Goal: Task Accomplishment & Management: Manage account settings

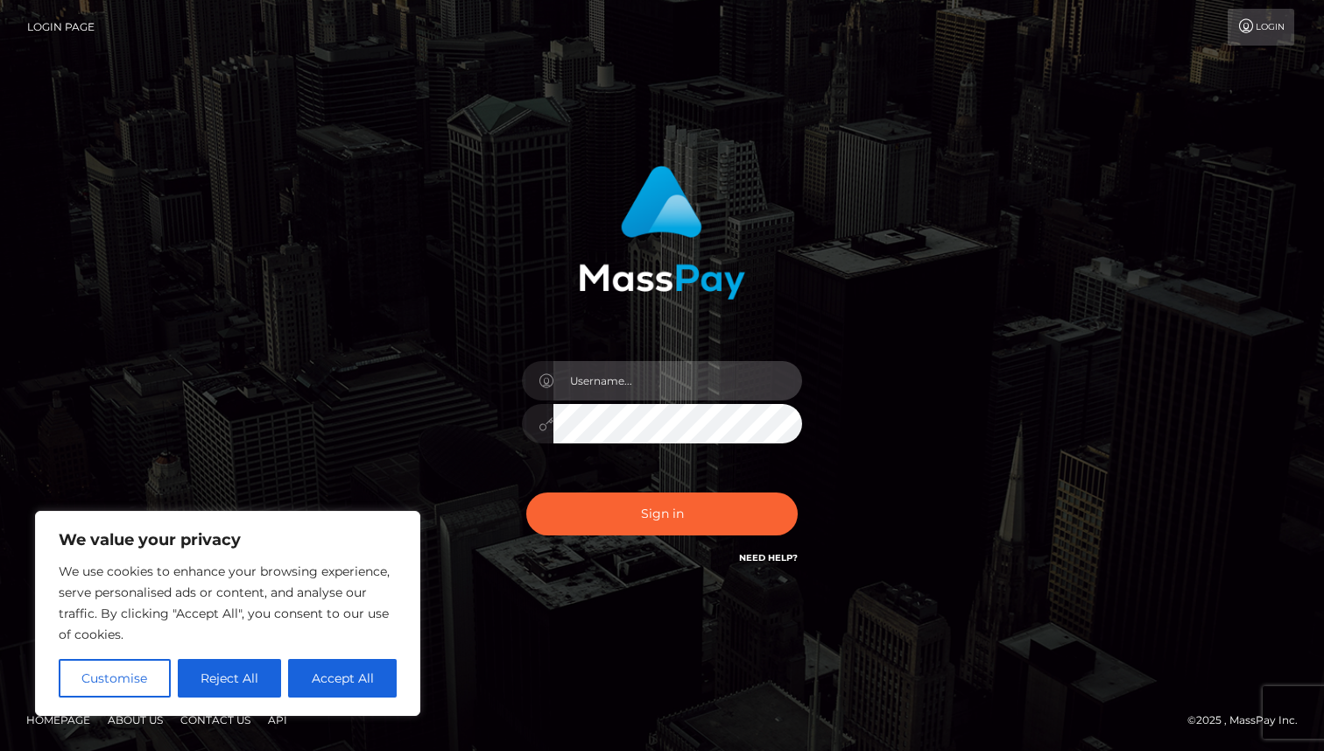
click at [624, 390] on input "text" at bounding box center [677, 380] width 249 height 39
type input "texpaper@outlook.com"
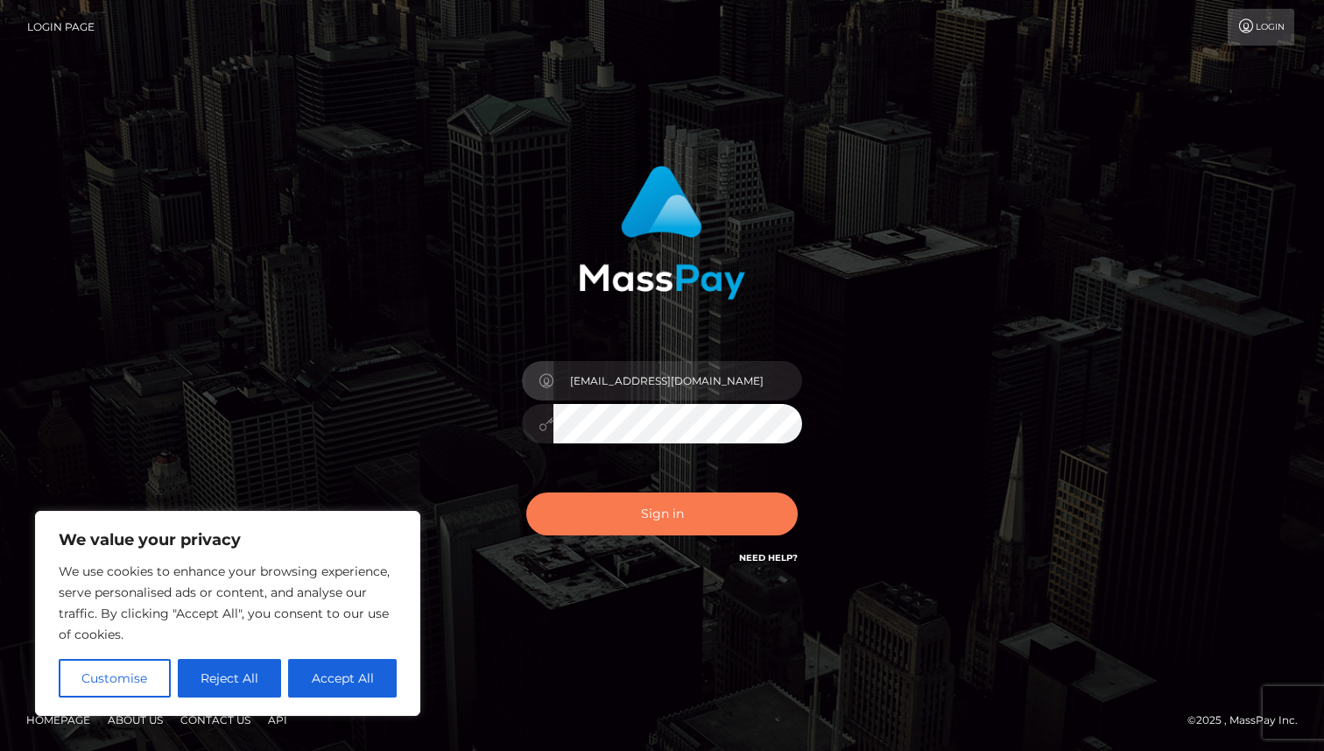
click at [663, 509] on button "Sign in" at bounding box center [661, 513] width 271 height 43
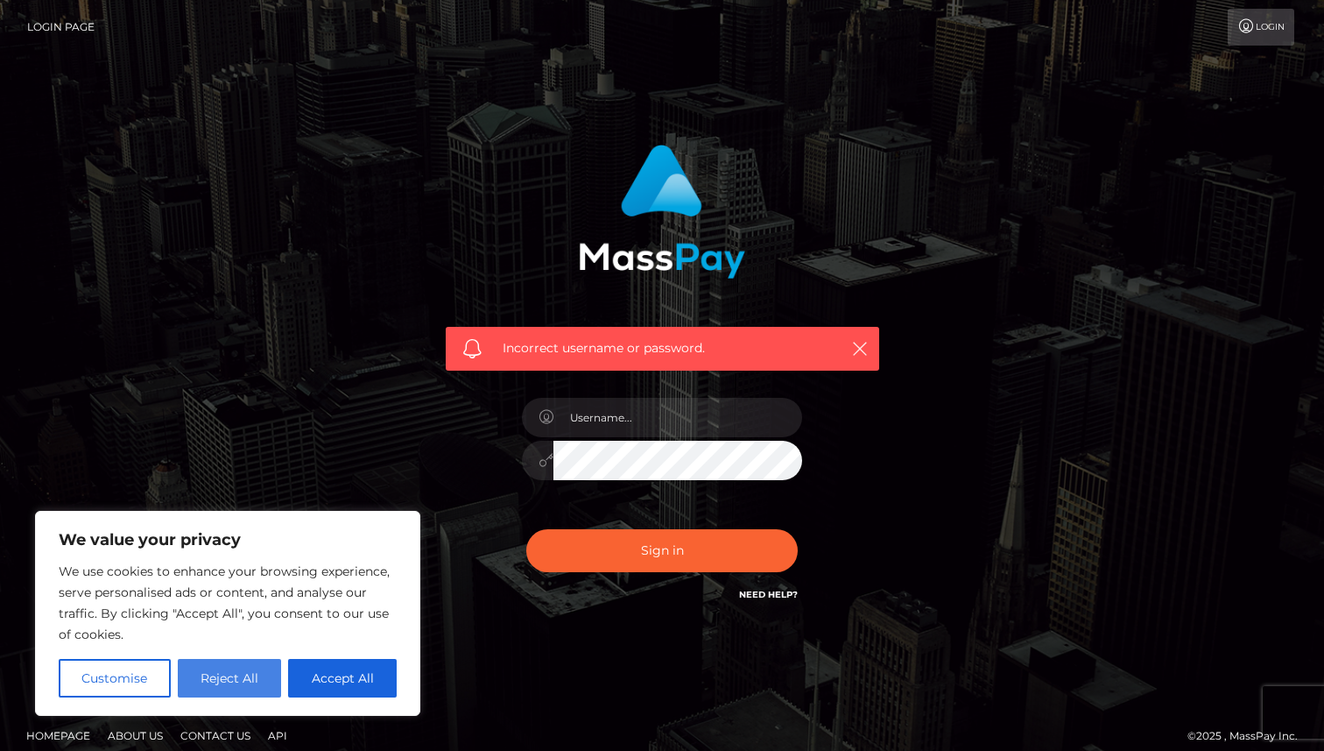
click at [236, 687] on button "Reject All" at bounding box center [230, 678] width 104 height 39
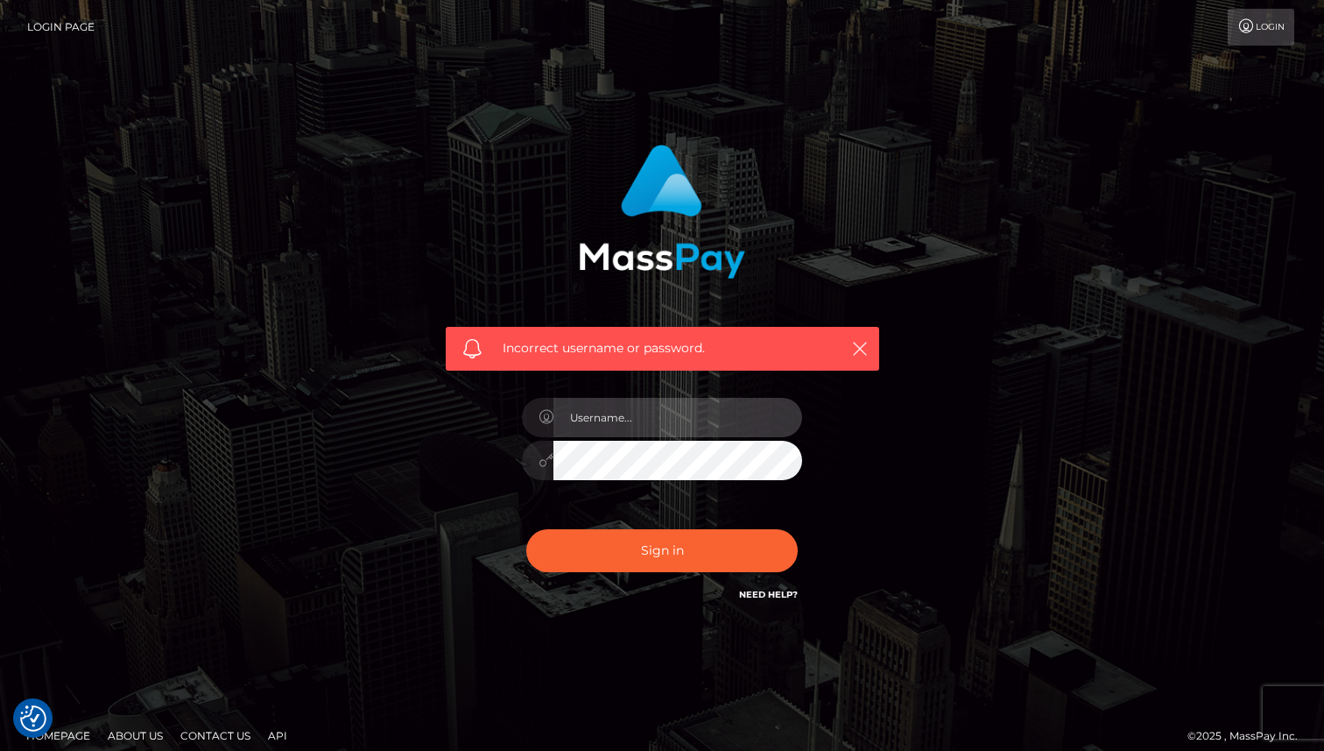
click at [626, 423] on input "text" at bounding box center [677, 417] width 249 height 39
type input "texpaper@outlook.com"
click at [461, 525] on div "Incorrect username or password. texpaper@outlook.com" at bounding box center [663, 374] width 460 height 486
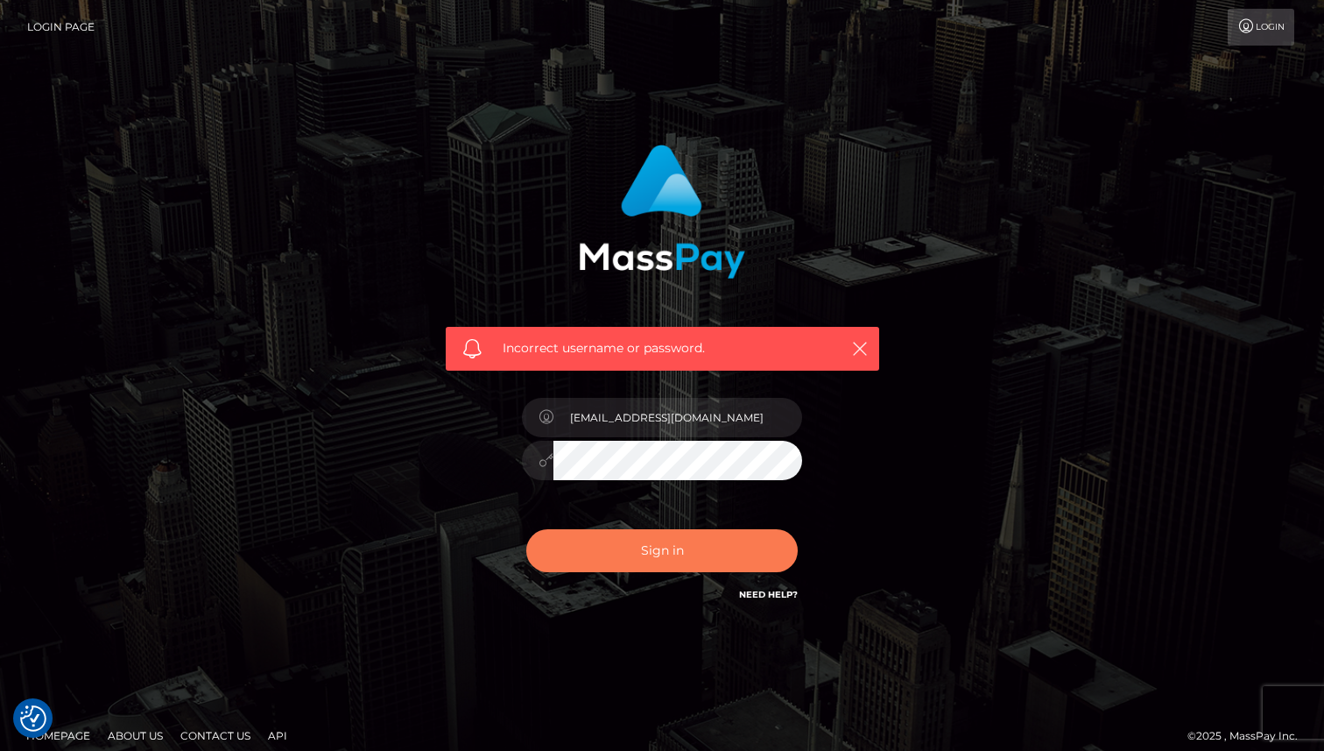
click at [582, 549] on button "Sign in" at bounding box center [661, 550] width 271 height 43
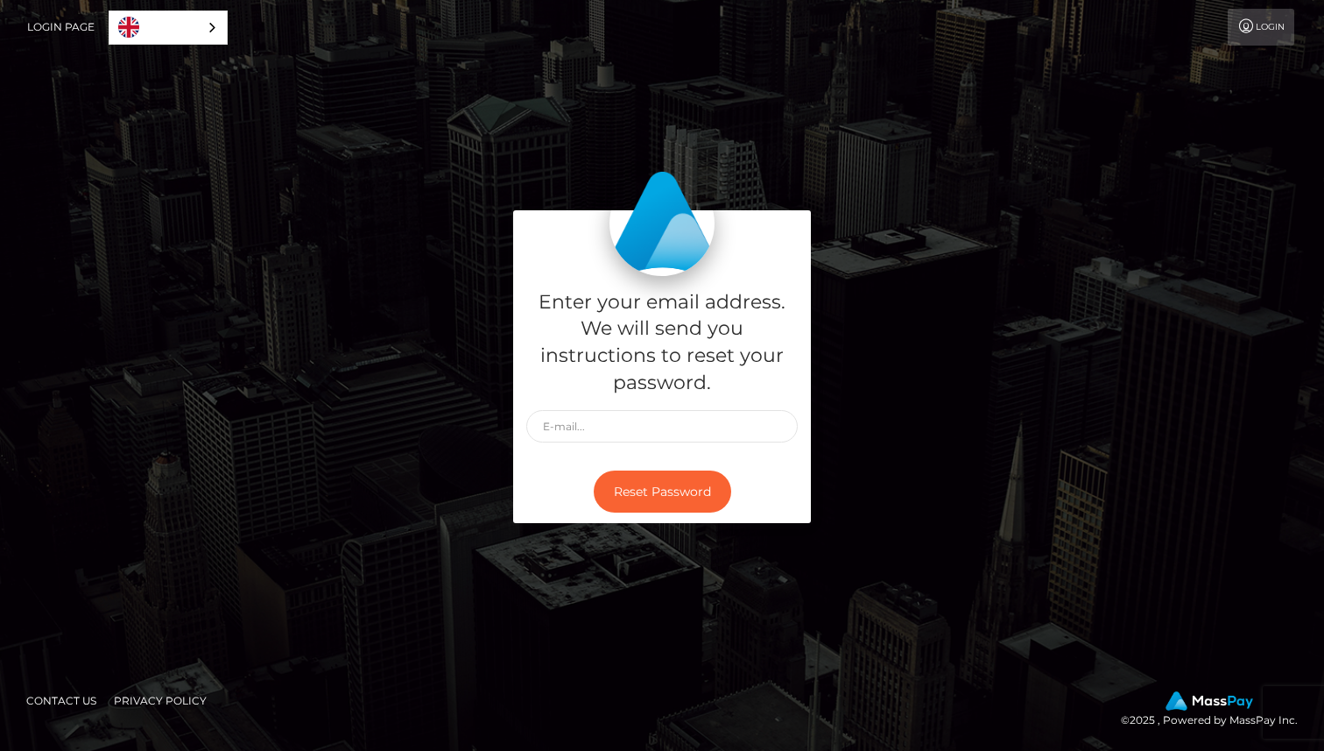
click at [1244, 33] on link "Login" at bounding box center [1261, 27] width 67 height 37
